Goal: Task Accomplishment & Management: Use online tool/utility

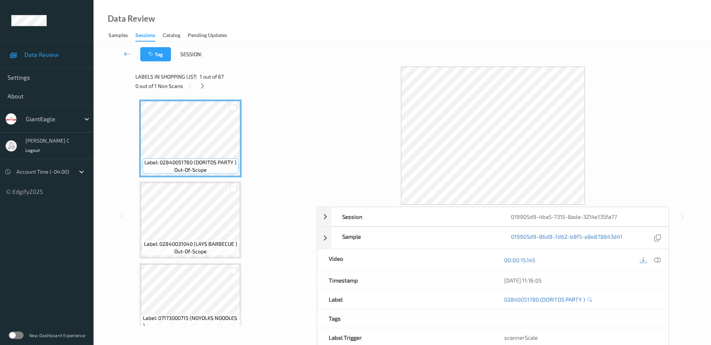
click at [199, 89] on div at bounding box center [202, 85] width 9 height 9
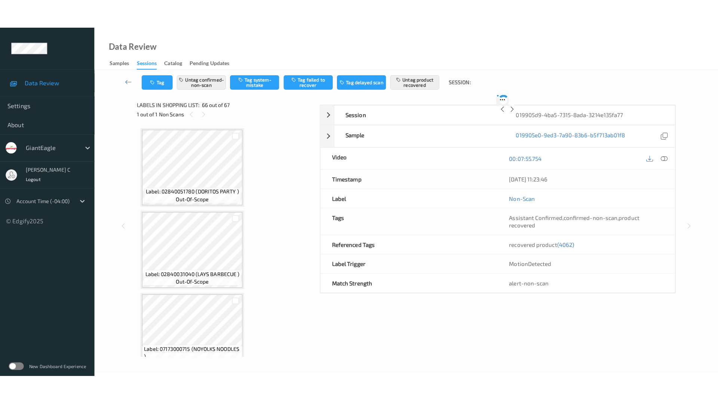
scroll to position [5222, 0]
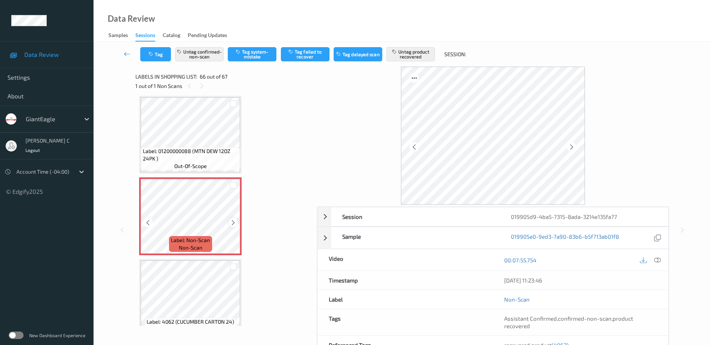
click at [231, 221] on icon at bounding box center [233, 222] width 6 height 7
click at [234, 220] on icon at bounding box center [233, 222] width 6 height 7
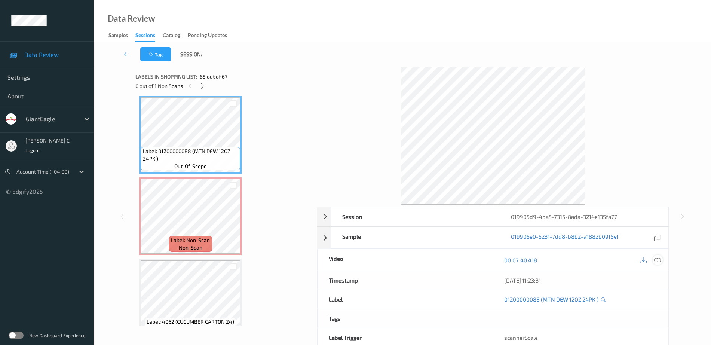
click at [660, 261] on icon at bounding box center [657, 260] width 7 height 7
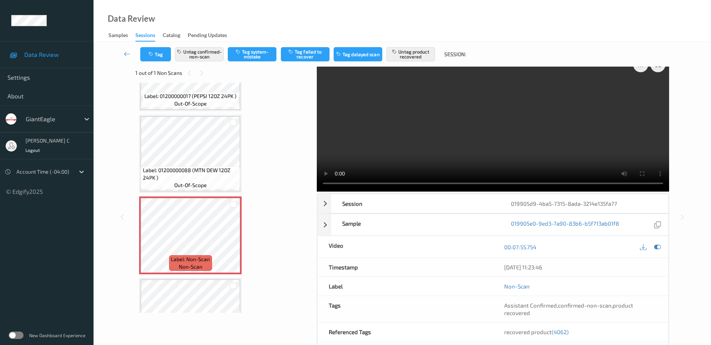
scroll to position [0, 0]
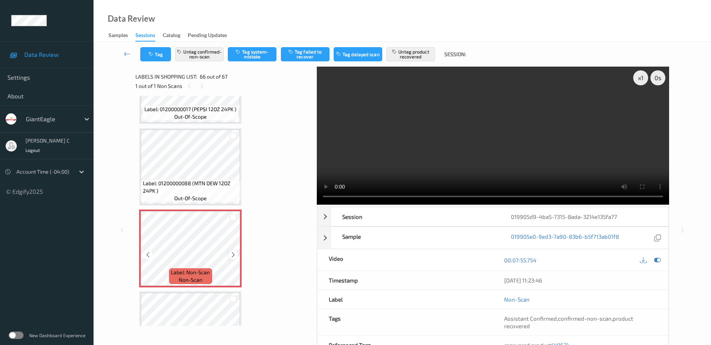
click at [233, 252] on icon at bounding box center [233, 254] width 6 height 7
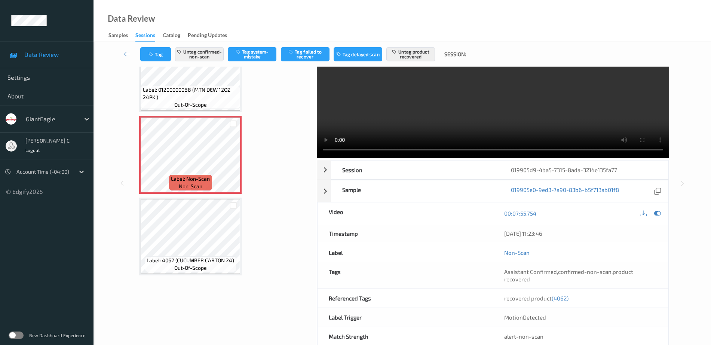
click at [200, 260] on span "Label: 4062 (CUCUMBER CARTON 24)" at bounding box center [191, 260] width 88 height 7
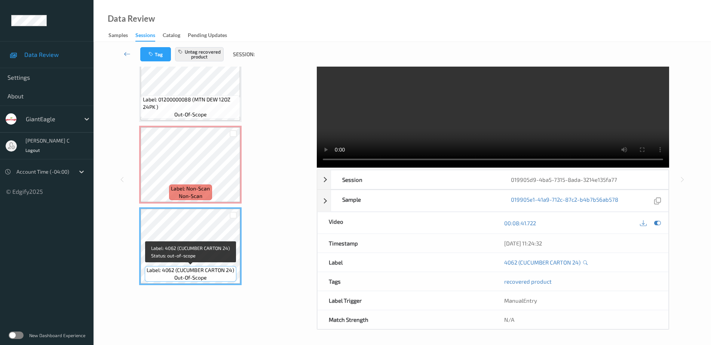
scroll to position [37, 0]
